Goal: Task Accomplishment & Management: Manage account settings

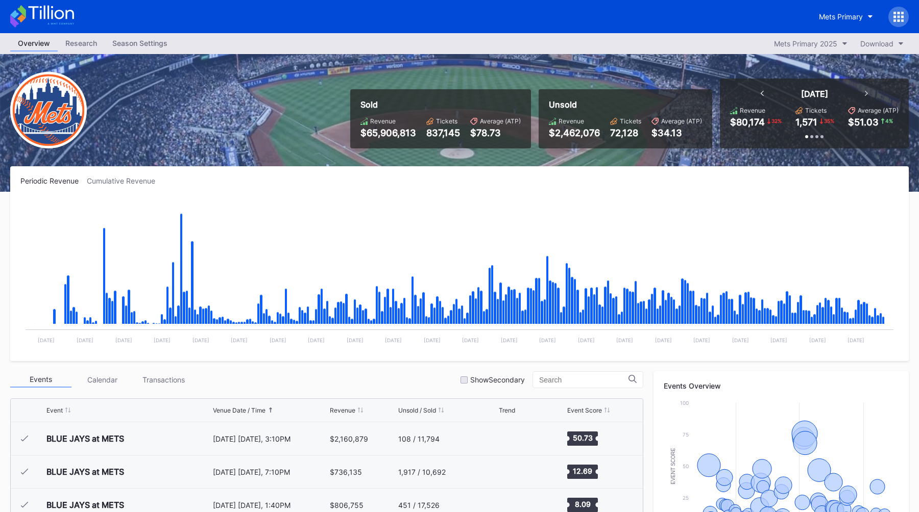
scroll to position [2123, 0]
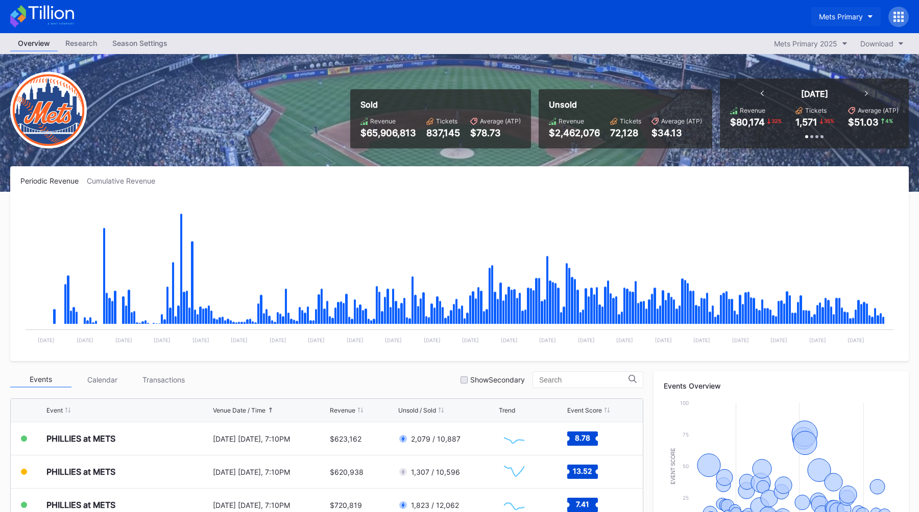
click at [825, 16] on div "Mets Primary" at bounding box center [841, 16] width 44 height 9
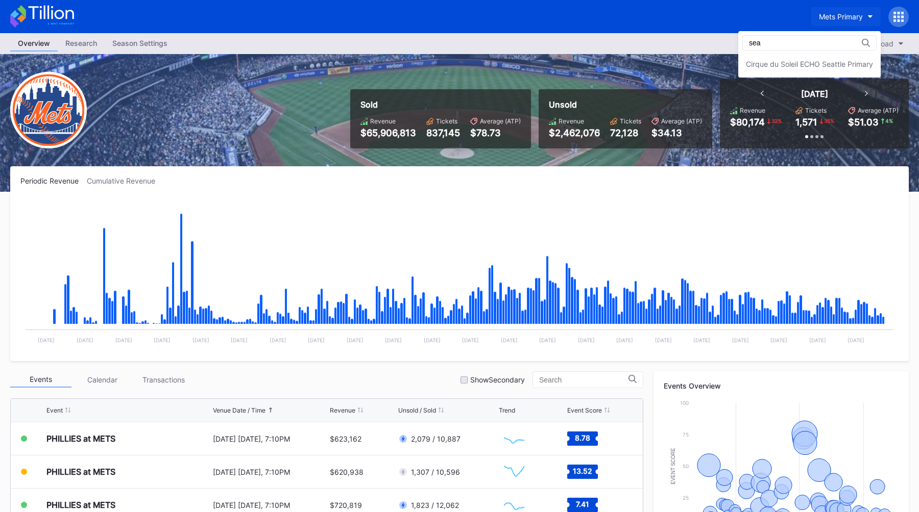
scroll to position [0, 0]
type input "seatt"
click at [839, 58] on div "Cirque du Soleil ECHO Seattle Primary" at bounding box center [809, 64] width 142 height 19
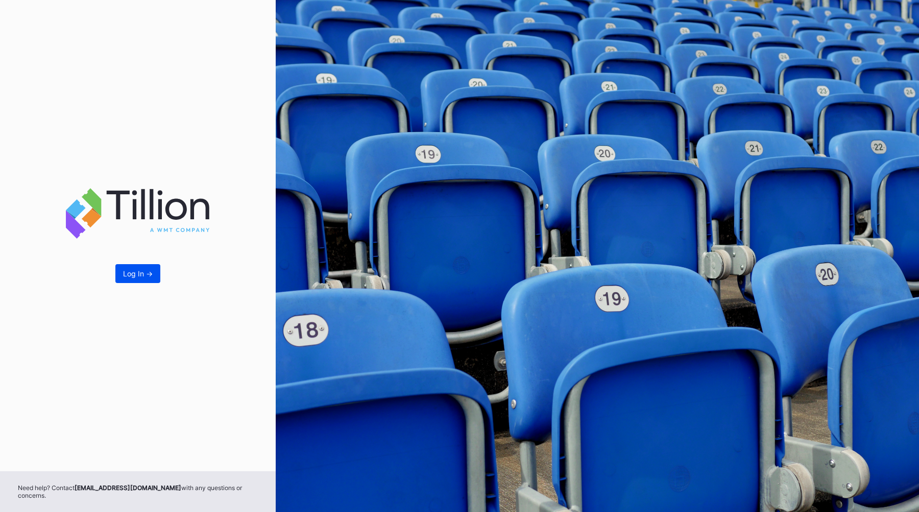
click at [135, 278] on div "Log In ->" at bounding box center [138, 273] width 30 height 9
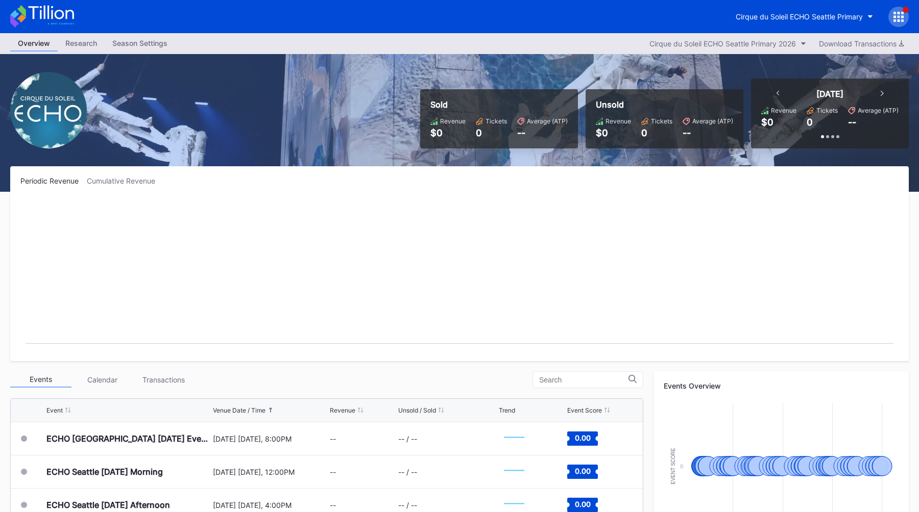
click at [145, 42] on div "Season Settings" at bounding box center [140, 43] width 70 height 15
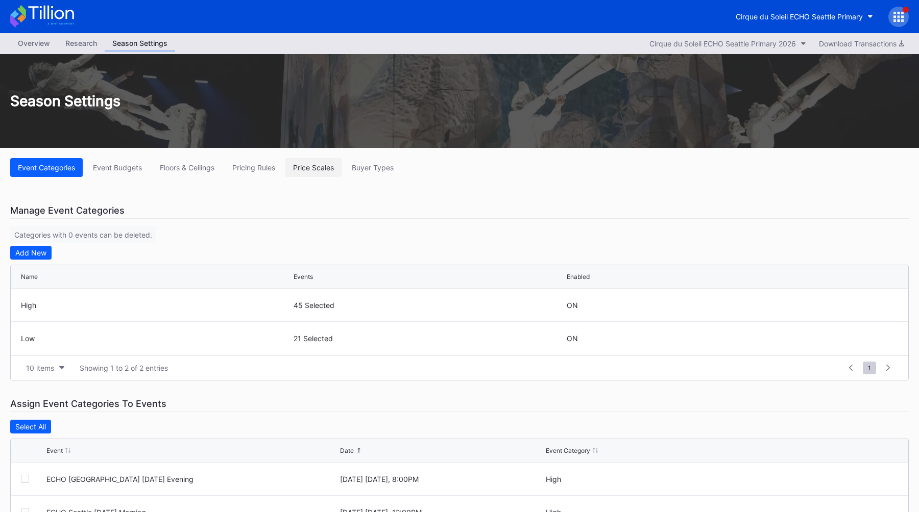
click at [304, 171] on div "Price Scales" at bounding box center [313, 167] width 41 height 9
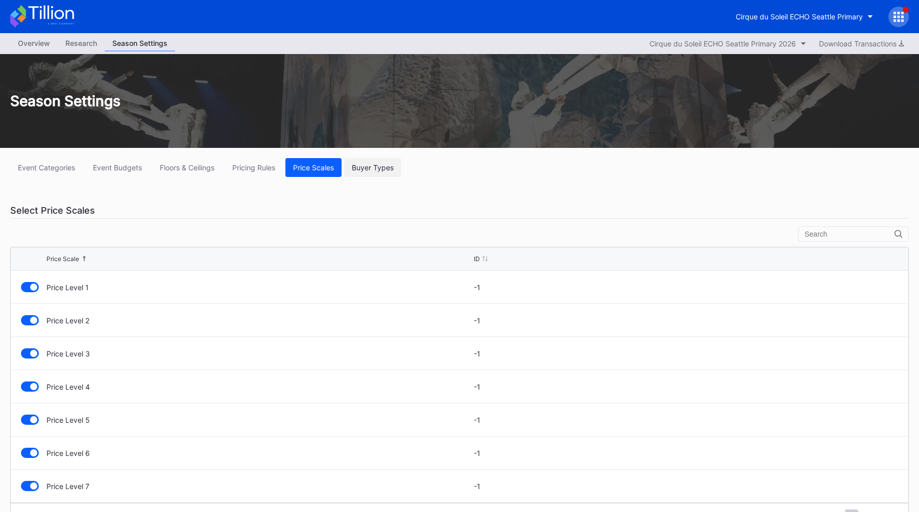
click at [365, 173] on button "Buyer Types" at bounding box center [372, 167] width 57 height 19
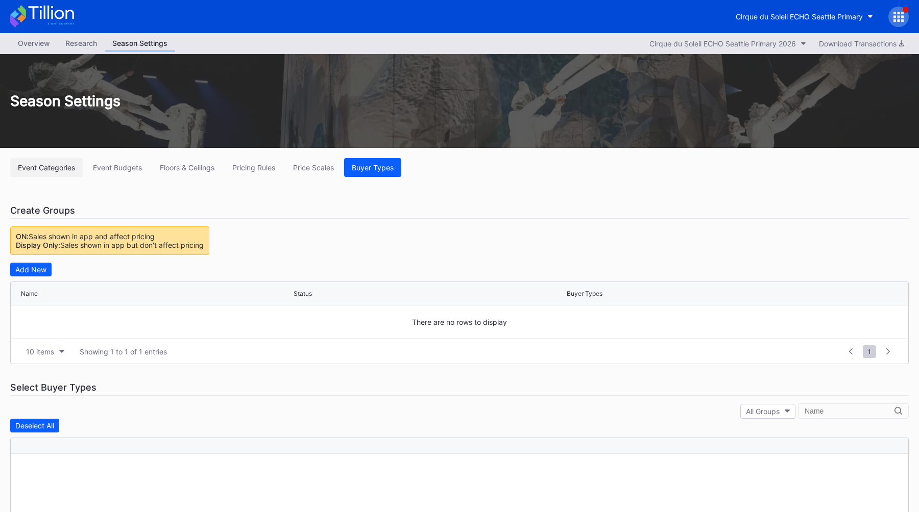
click at [18, 162] on button "Event Categories" at bounding box center [46, 167] width 72 height 19
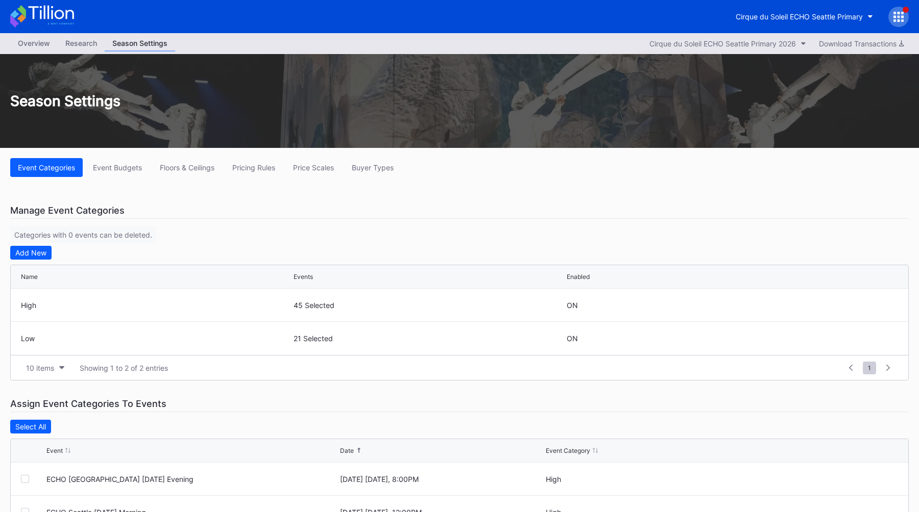
click at [23, 42] on div "Overview" at bounding box center [33, 43] width 47 height 15
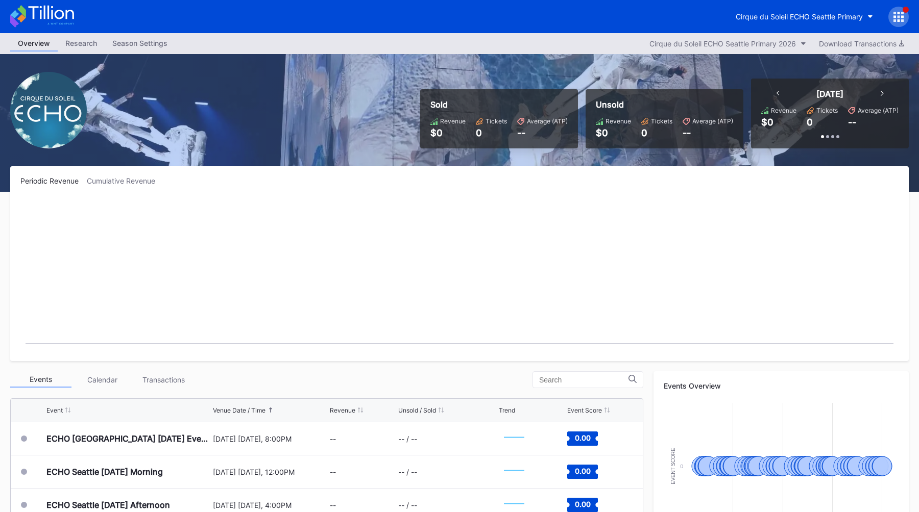
click at [364, 29] on div "Cirque du Soleil ECHO Seattle Primary" at bounding box center [459, 16] width 919 height 33
click at [811, 20] on div "Cirque du Soleil ECHO Seattle Primary" at bounding box center [798, 16] width 127 height 9
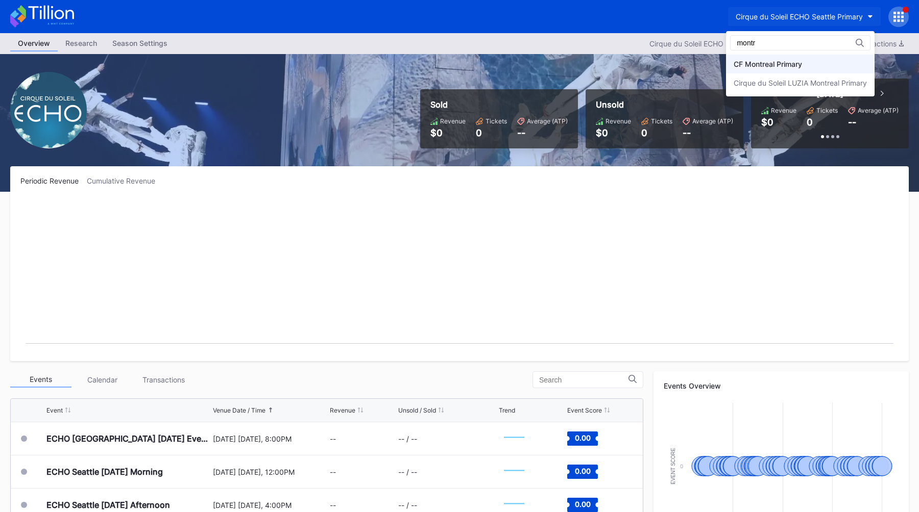
type input "montr"
